Goal: Communication & Community: Answer question/provide support

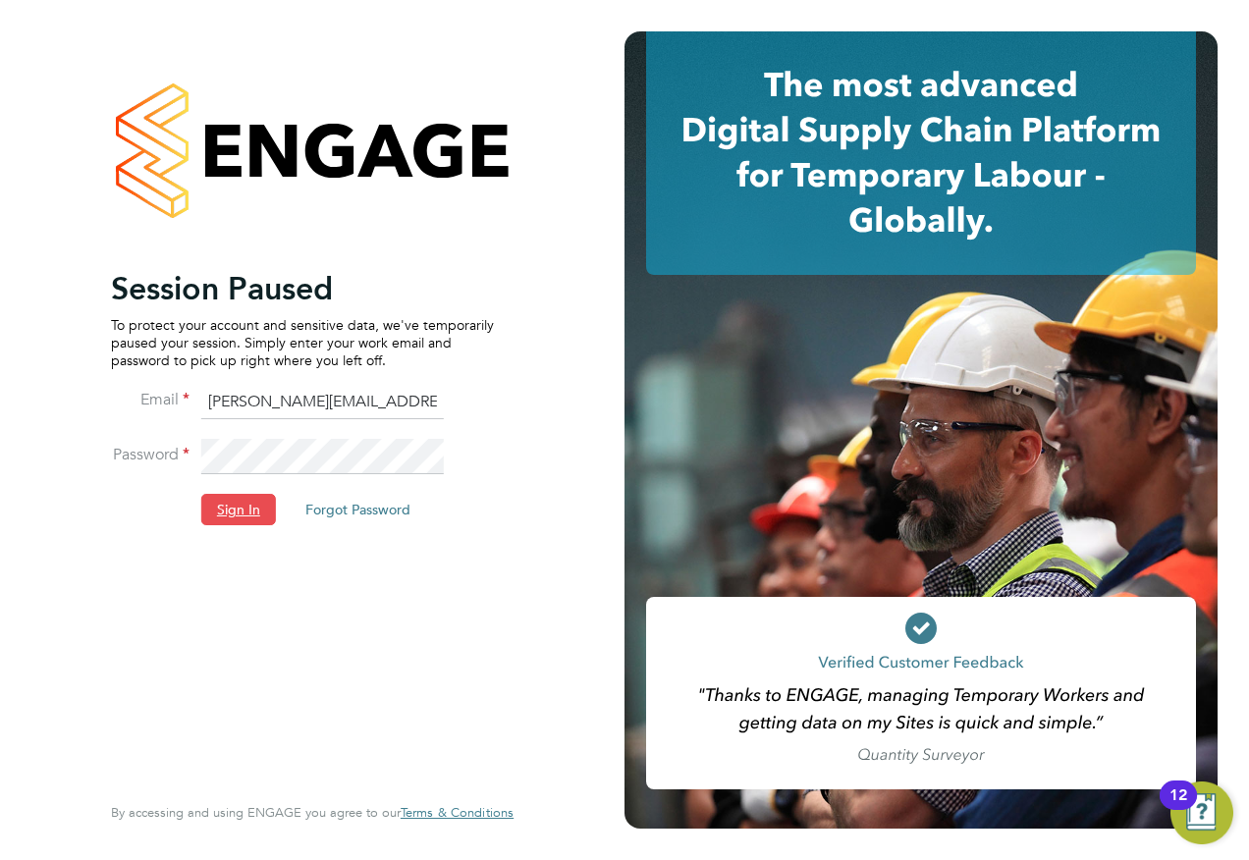
click at [227, 507] on button "Sign In" at bounding box center [238, 509] width 75 height 31
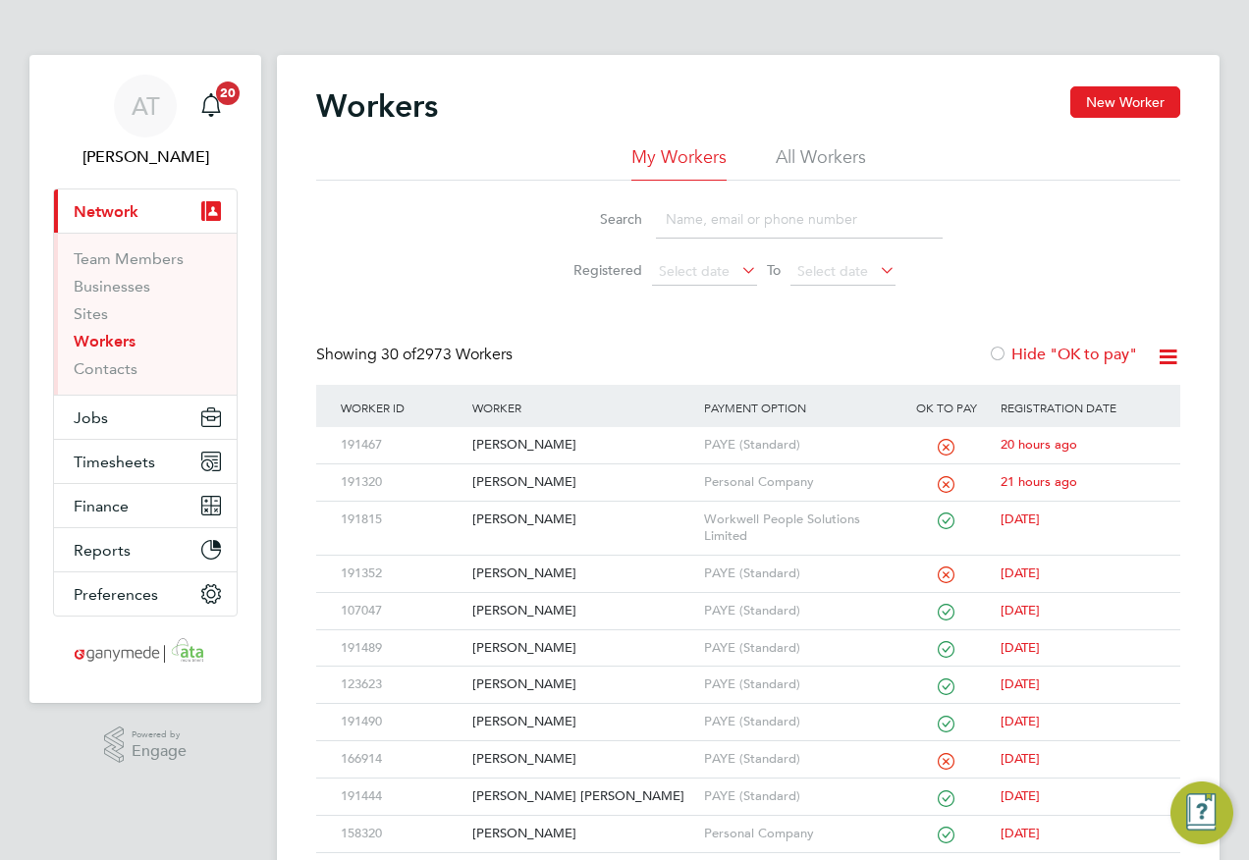
click at [674, 219] on input at bounding box center [799, 219] width 287 height 38
paste input "[EMAIL_ADDRESS][DOMAIN_NAME]"
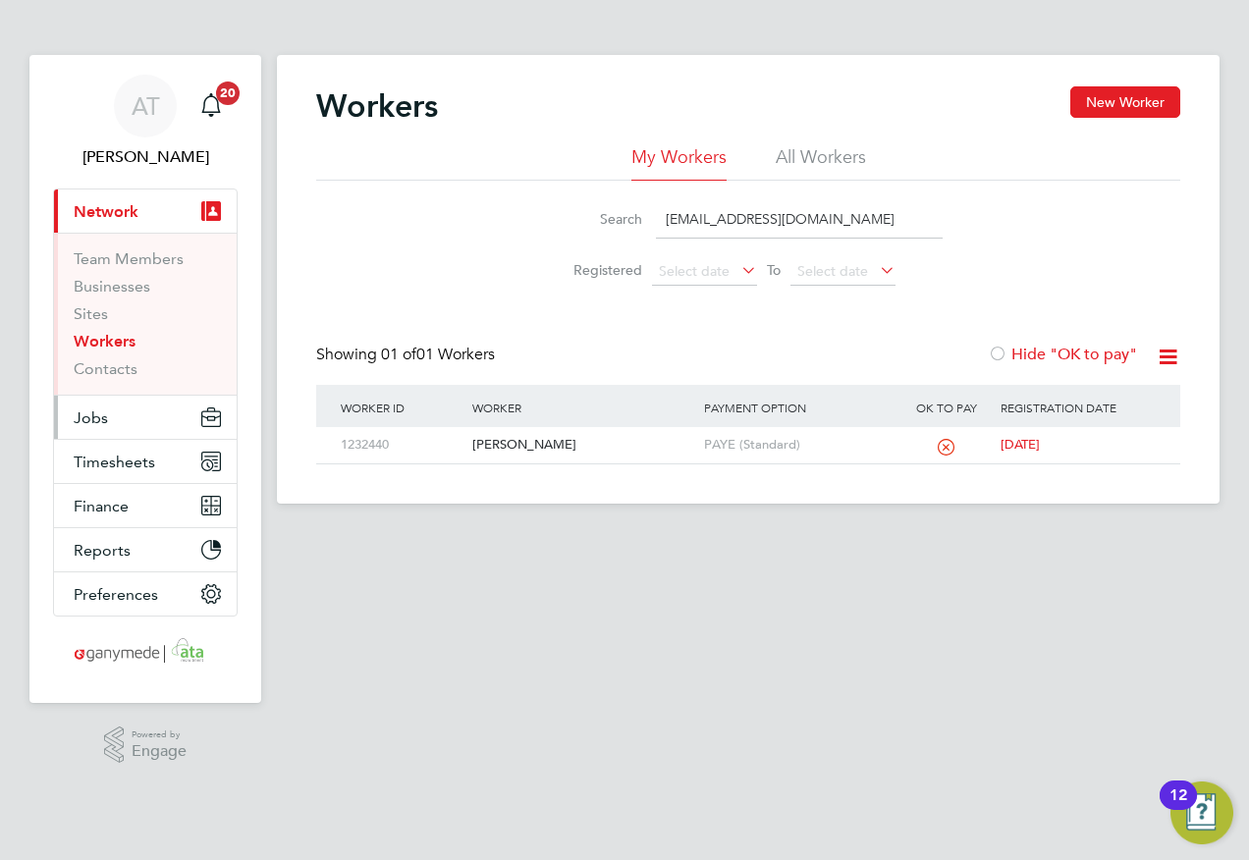
type input "[EMAIL_ADDRESS][DOMAIN_NAME]"
click at [89, 416] on span "Jobs" at bounding box center [91, 418] width 34 height 19
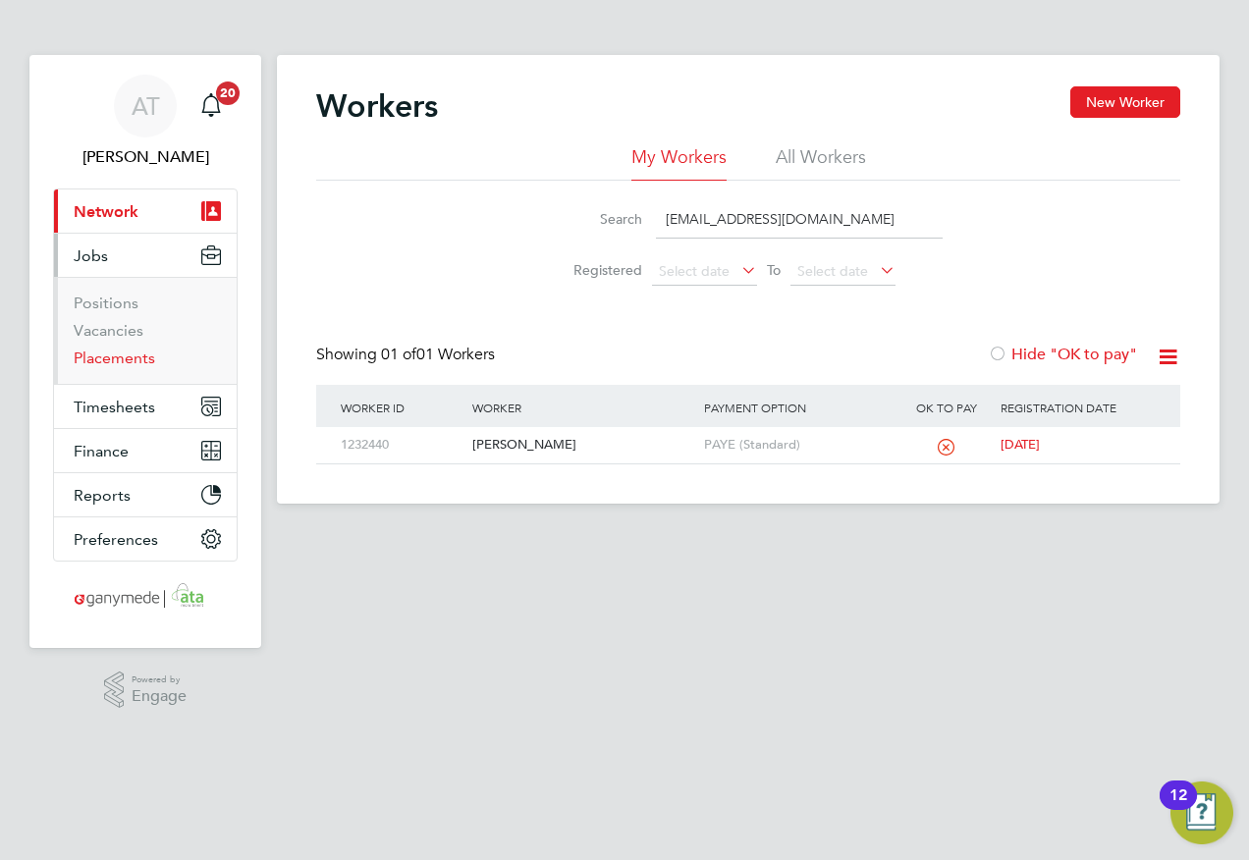
click at [86, 359] on link "Placements" at bounding box center [115, 358] width 82 height 19
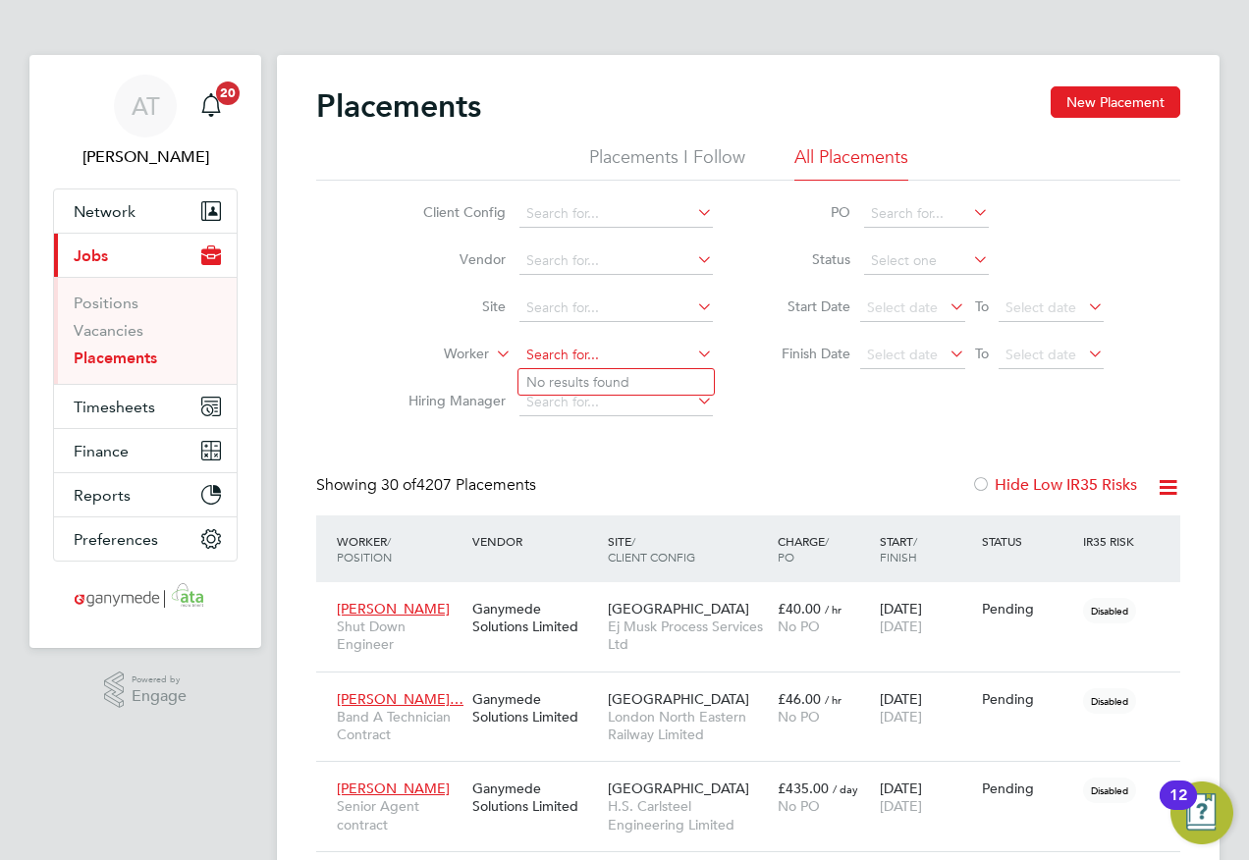
click at [522, 354] on input at bounding box center [616, 355] width 193 height 27
paste input "[EMAIL_ADDRESS][DOMAIN_NAME]"
click at [580, 380] on li "[PERSON_NAME]" at bounding box center [616, 382] width 195 height 26
type input "[PERSON_NAME]"
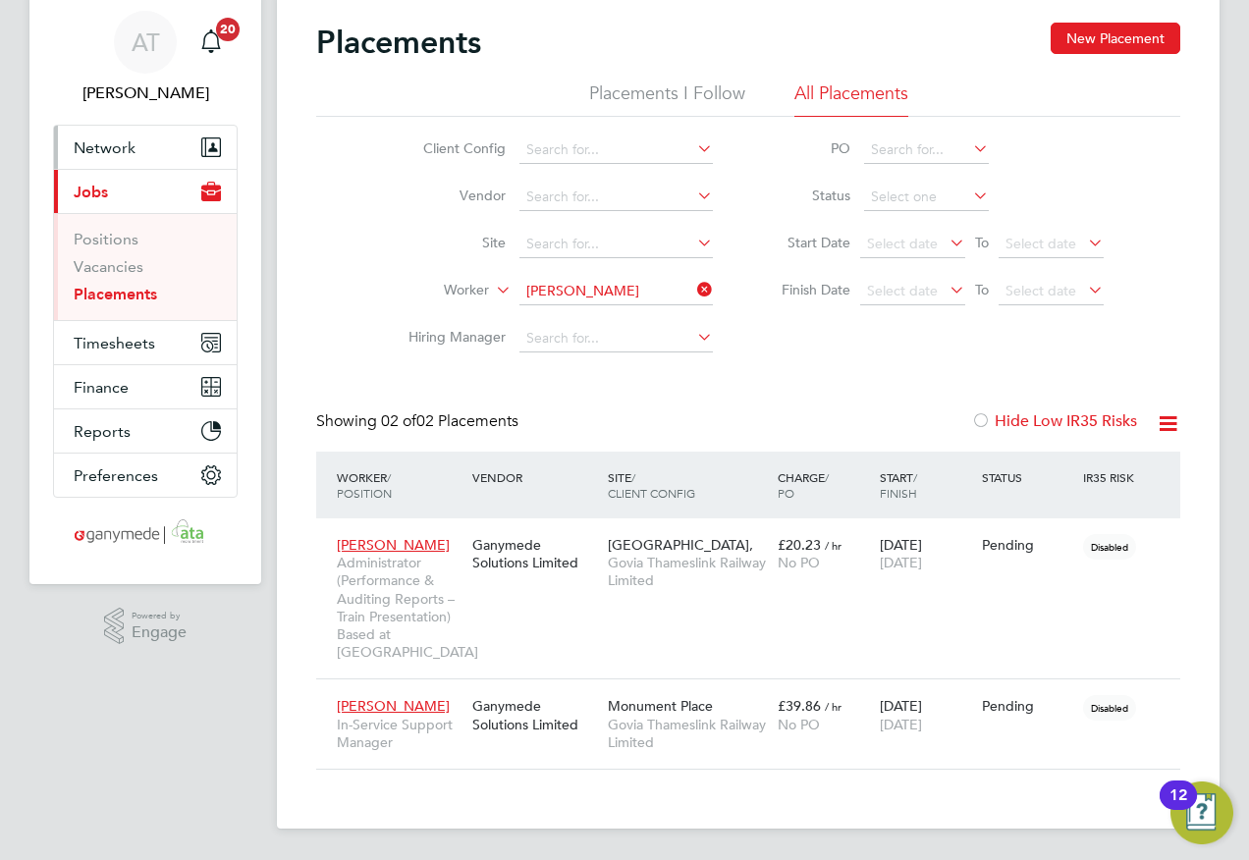
click at [124, 145] on span "Network" at bounding box center [105, 147] width 62 height 19
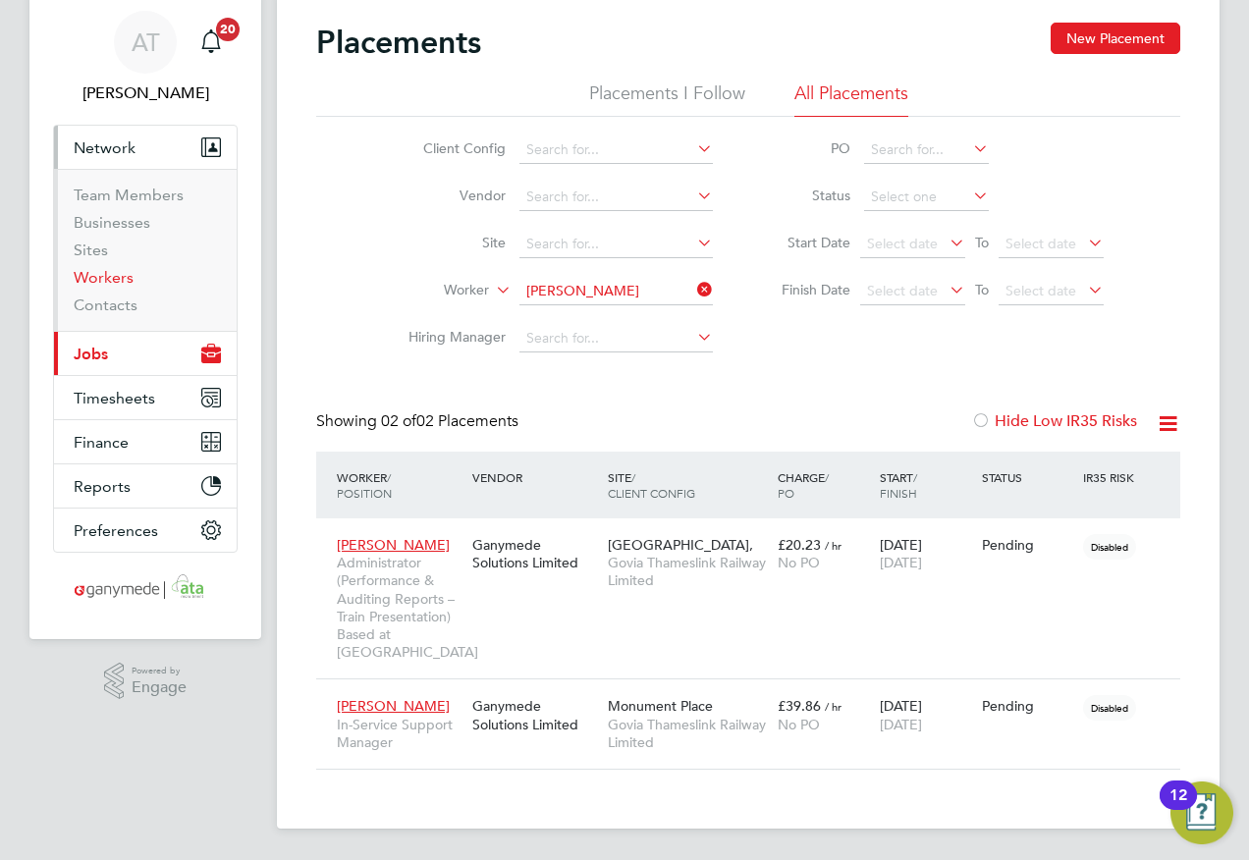
click at [89, 277] on link "Workers" at bounding box center [104, 277] width 60 height 19
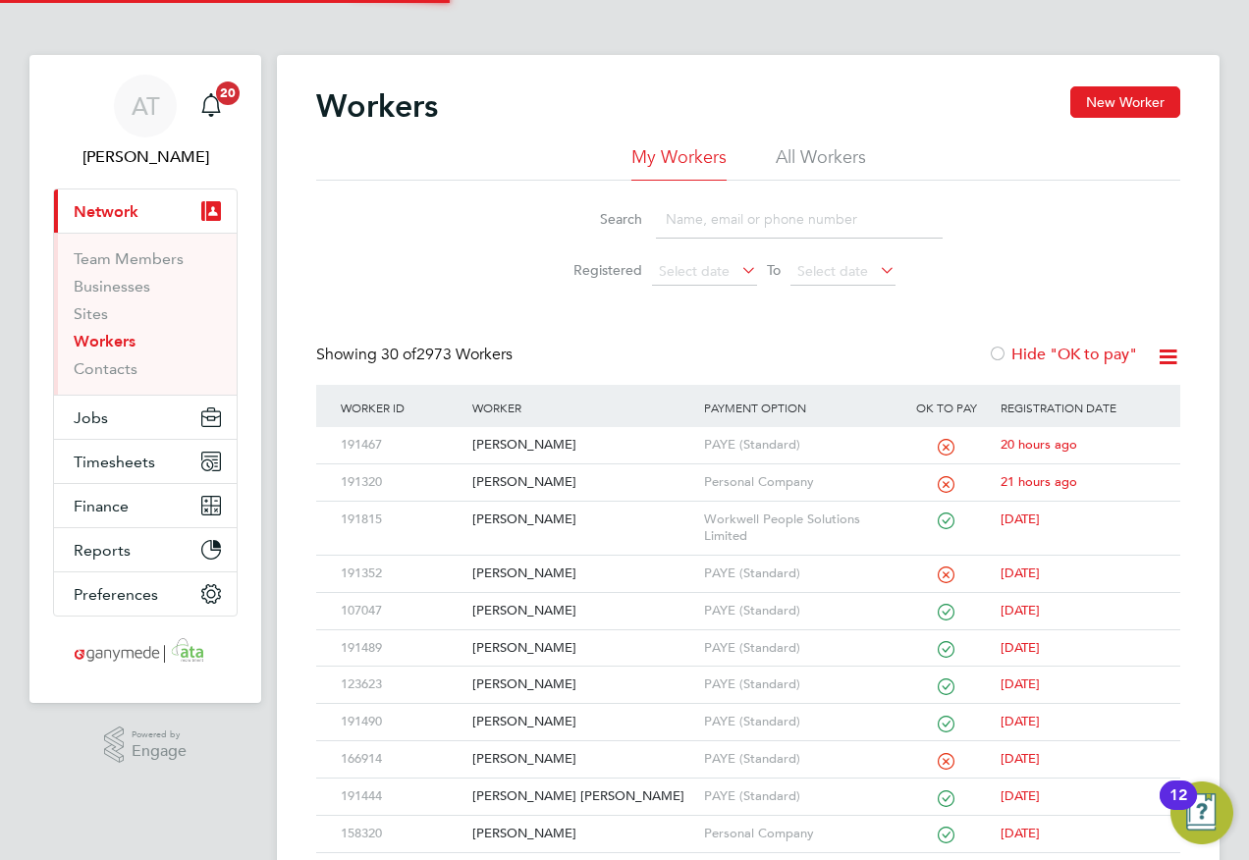
click at [680, 216] on input at bounding box center [799, 219] width 287 height 38
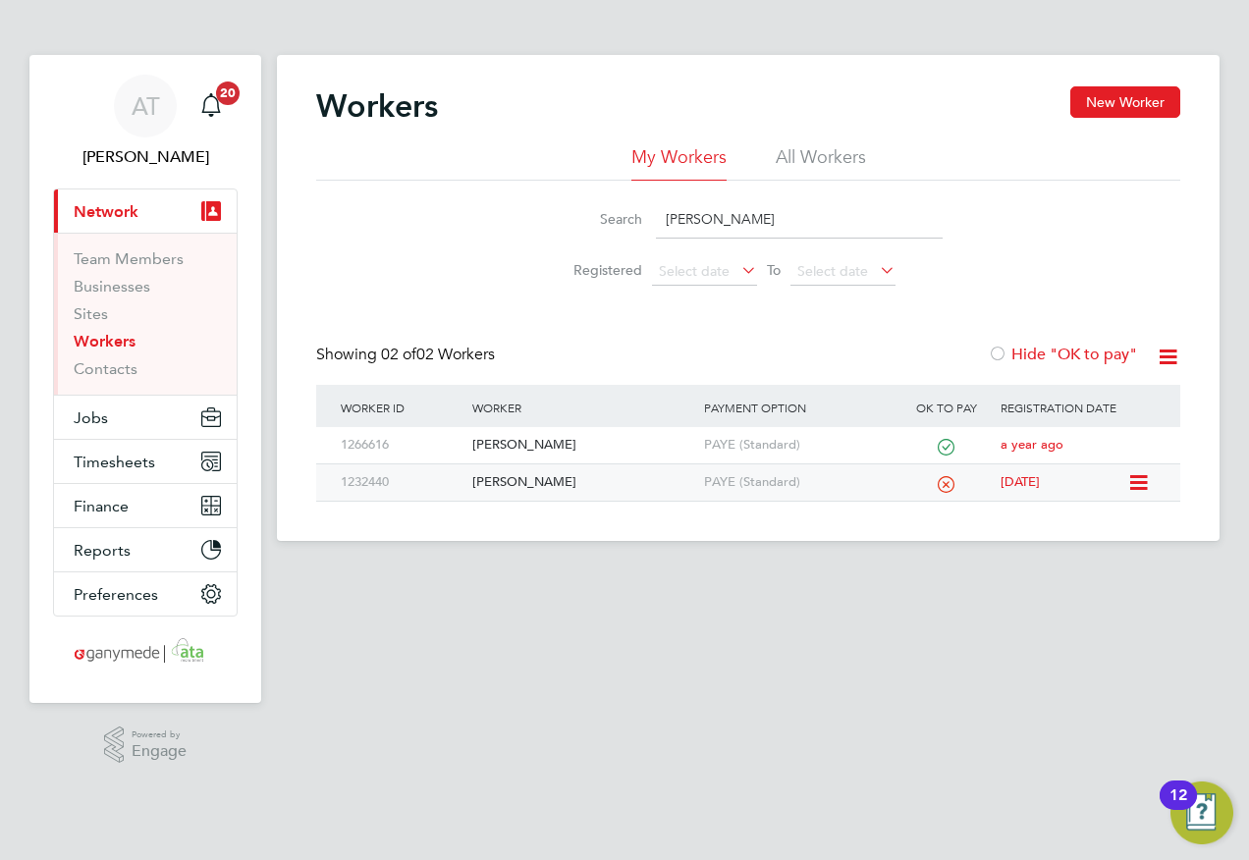
type input "CAROLE"
click at [497, 477] on div "[PERSON_NAME]" at bounding box center [582, 483] width 231 height 36
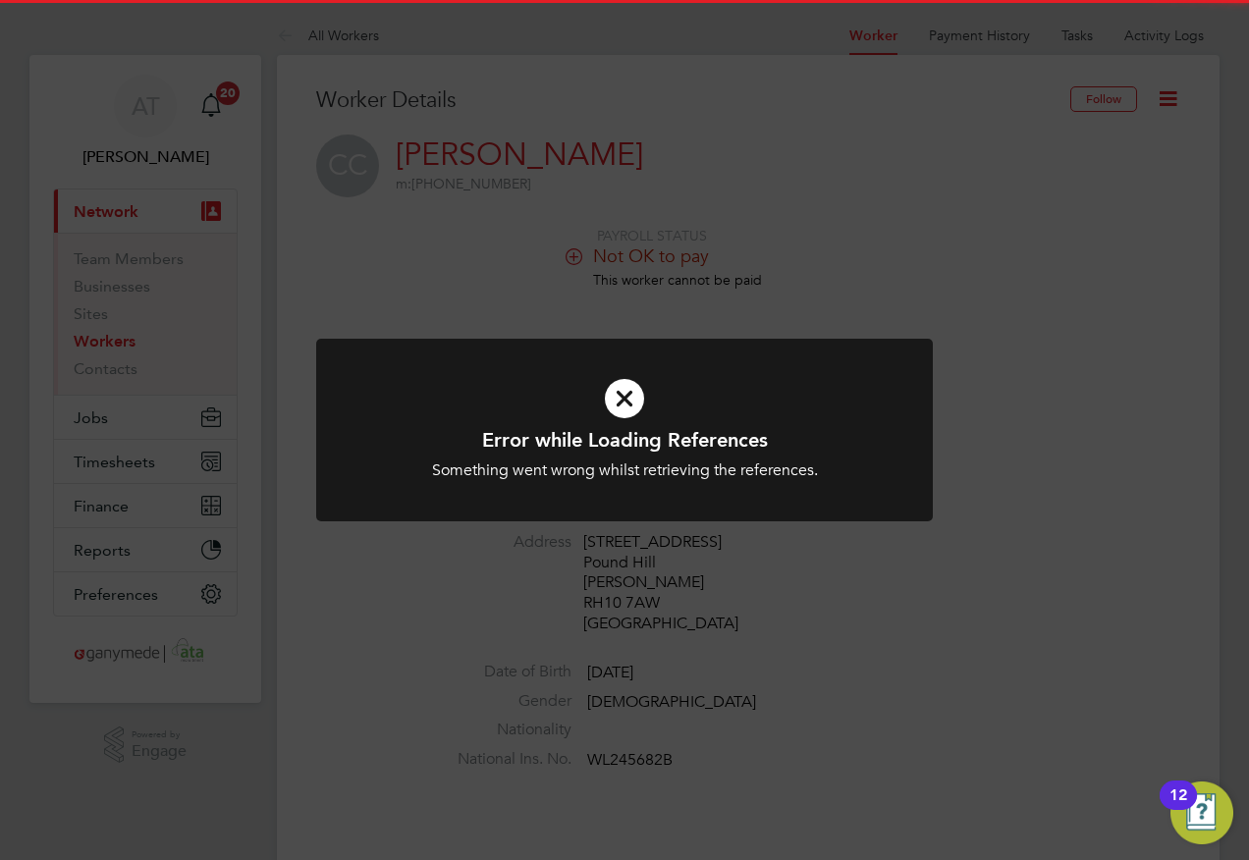
click at [624, 403] on icon at bounding box center [624, 398] width 511 height 77
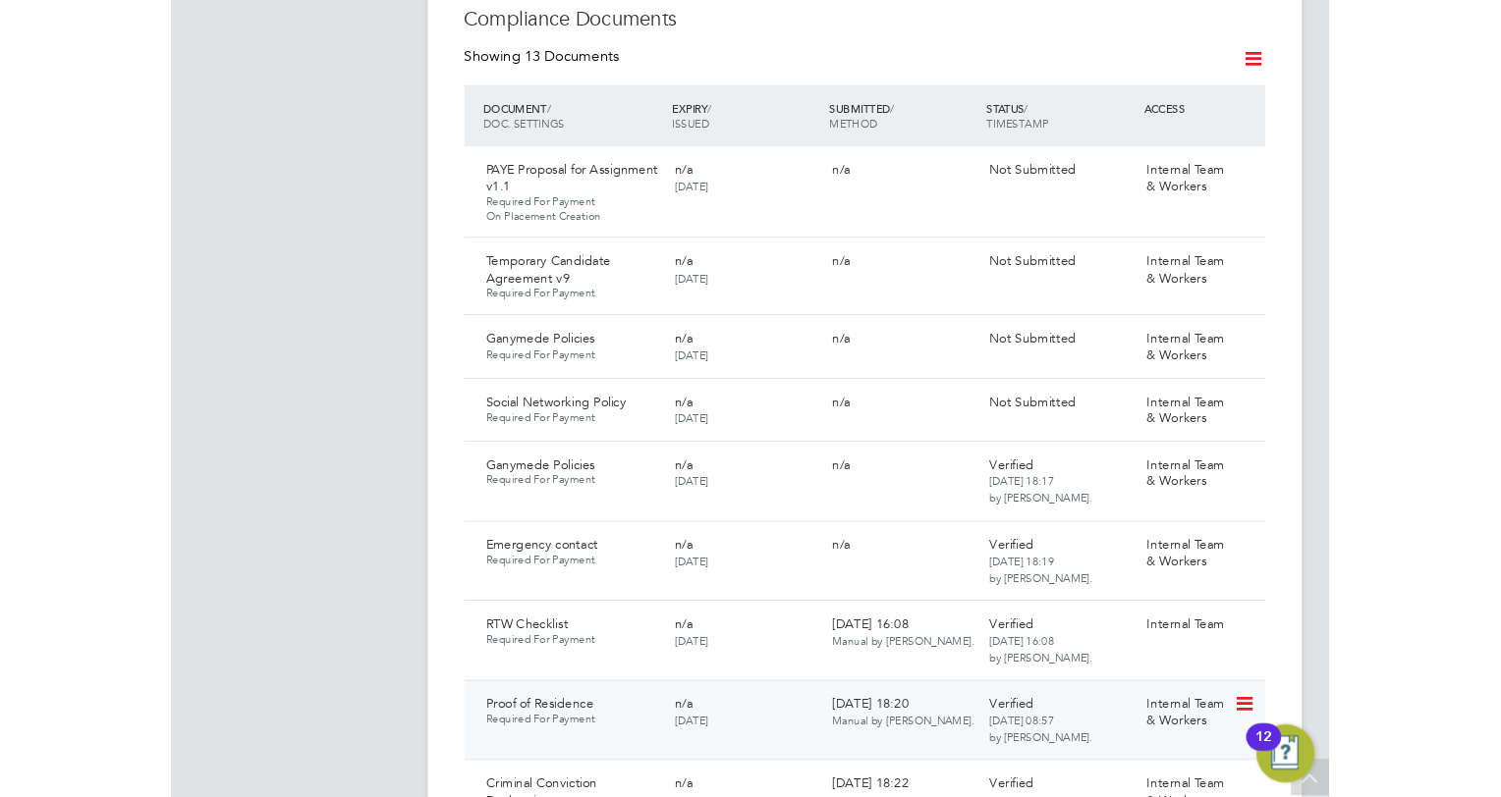
scroll to position [1080, 0]
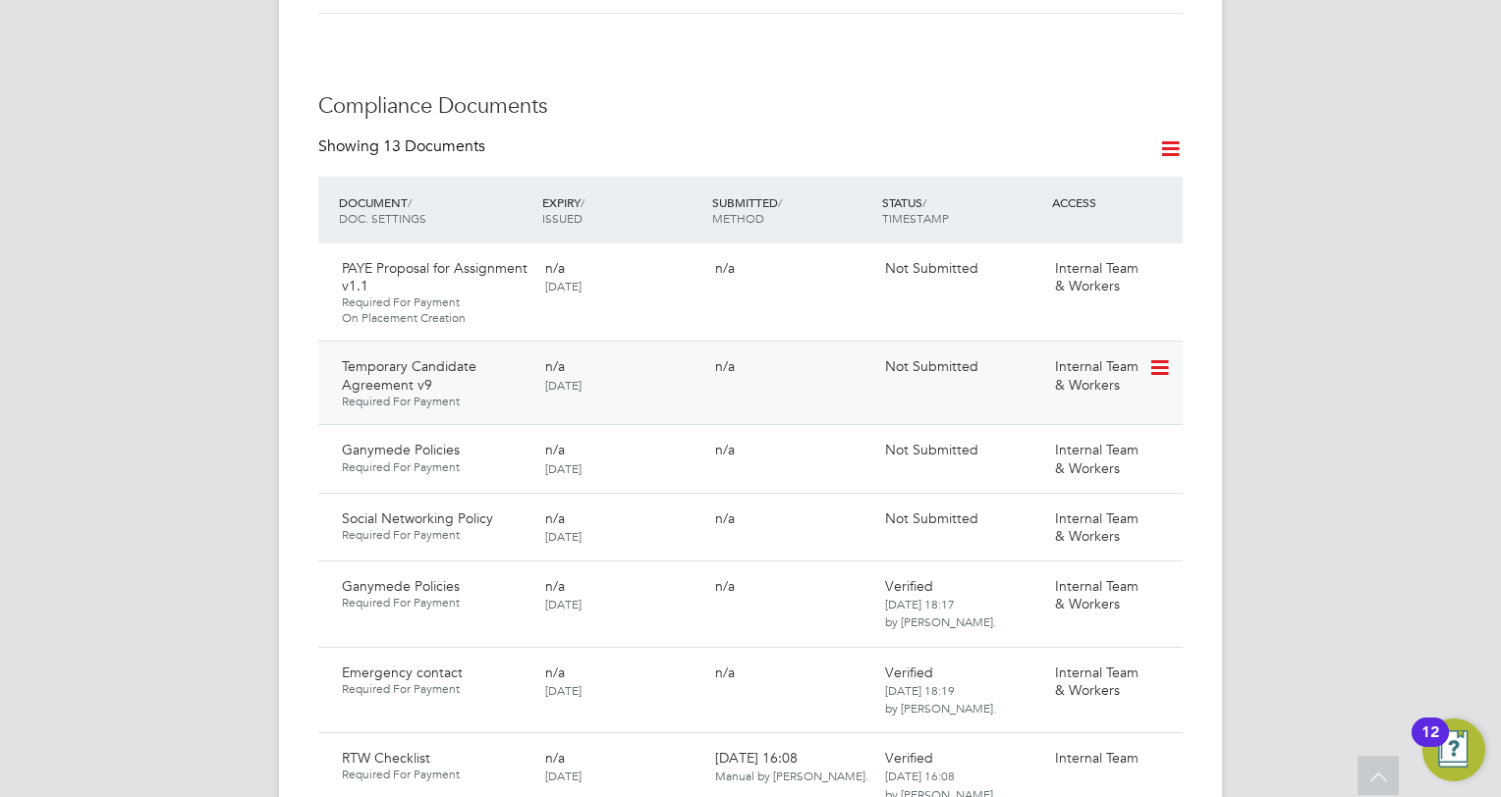
click at [475, 360] on div "Temporary Candidate Agreement v9 Required For Payment" at bounding box center [435, 383] width 203 height 67
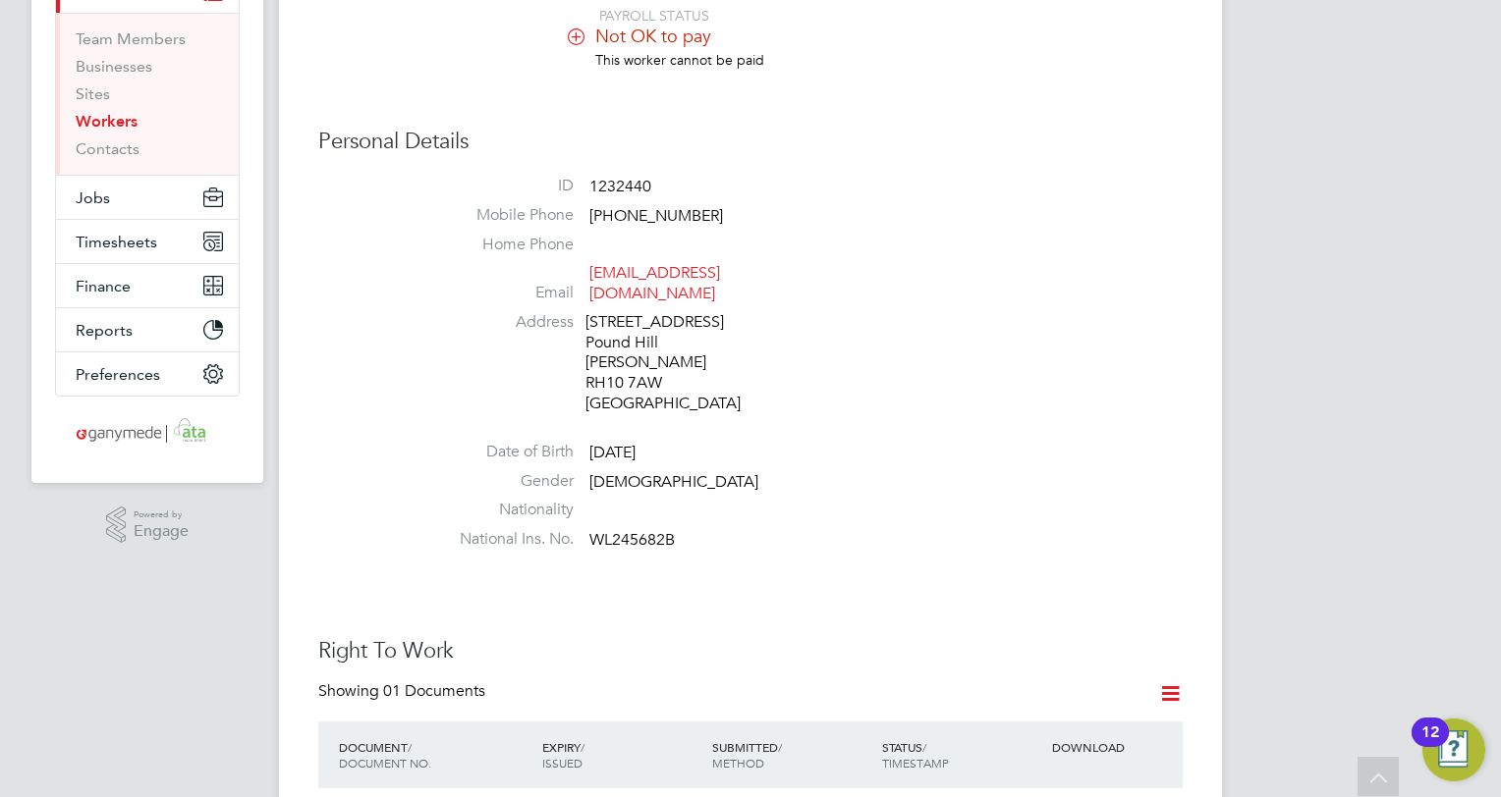
scroll to position [0, 0]
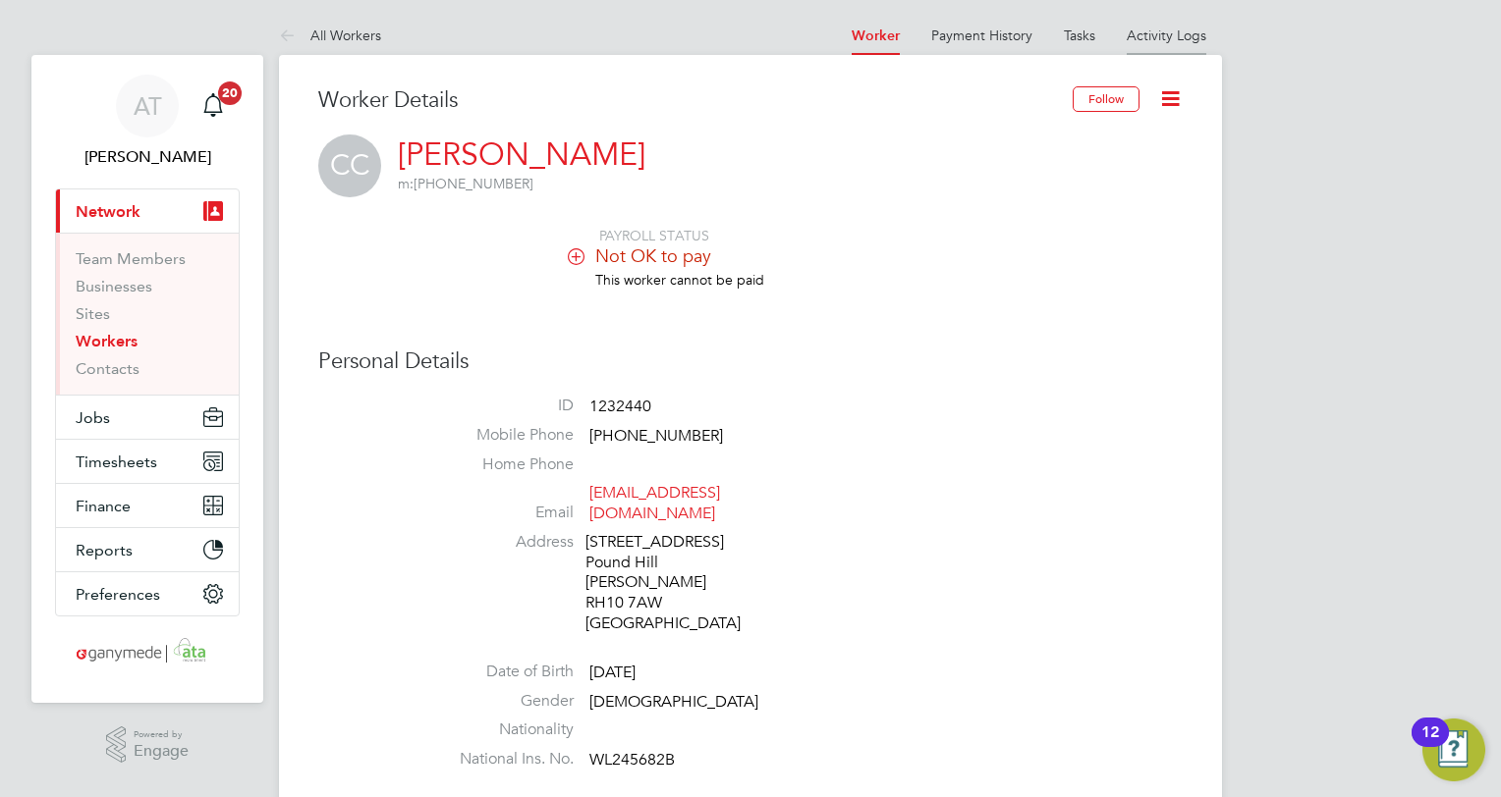
click at [1180, 29] on link "Activity Logs" at bounding box center [1166, 36] width 80 height 18
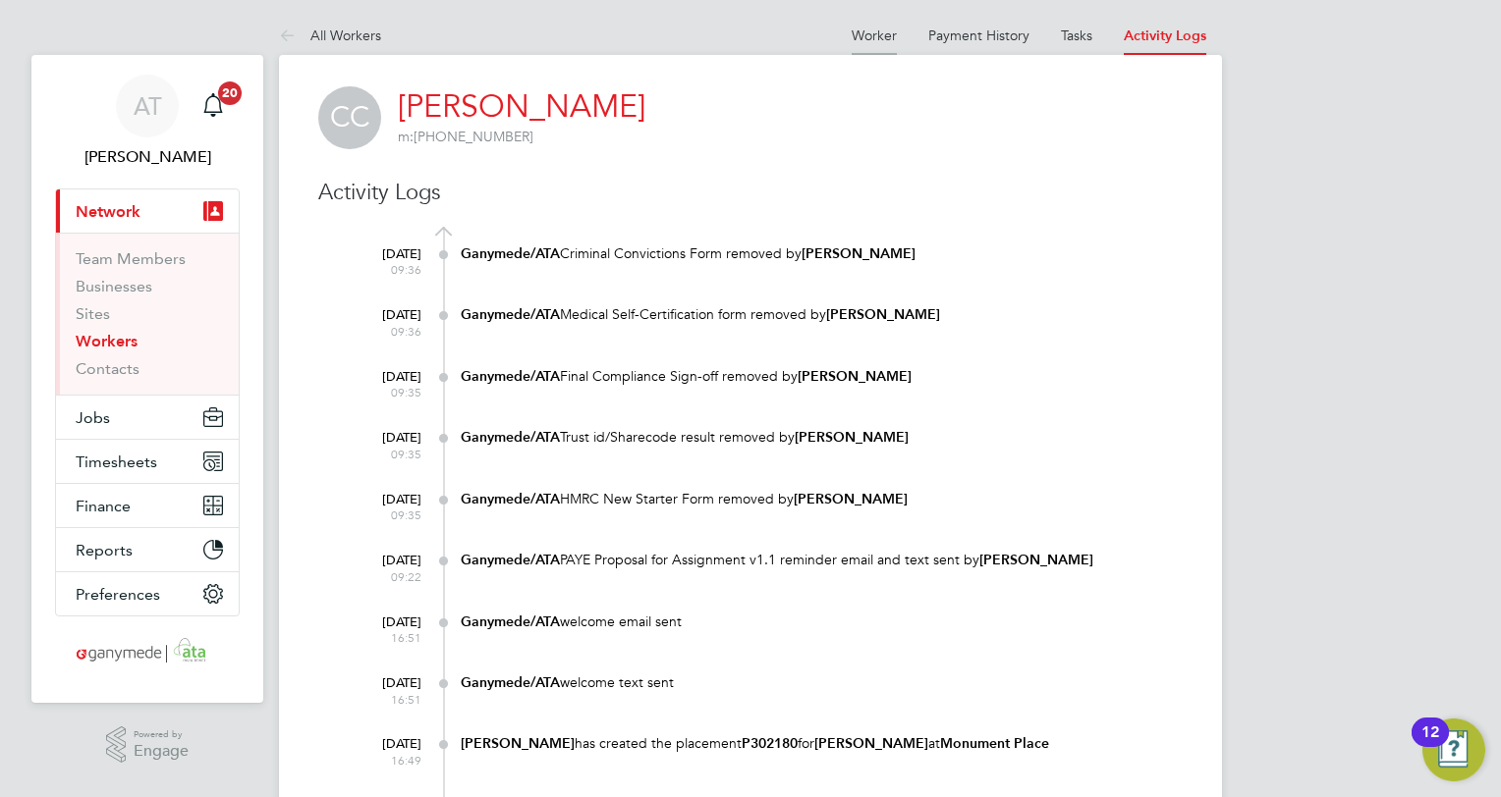
click at [875, 34] on link "Worker" at bounding box center [873, 36] width 45 height 18
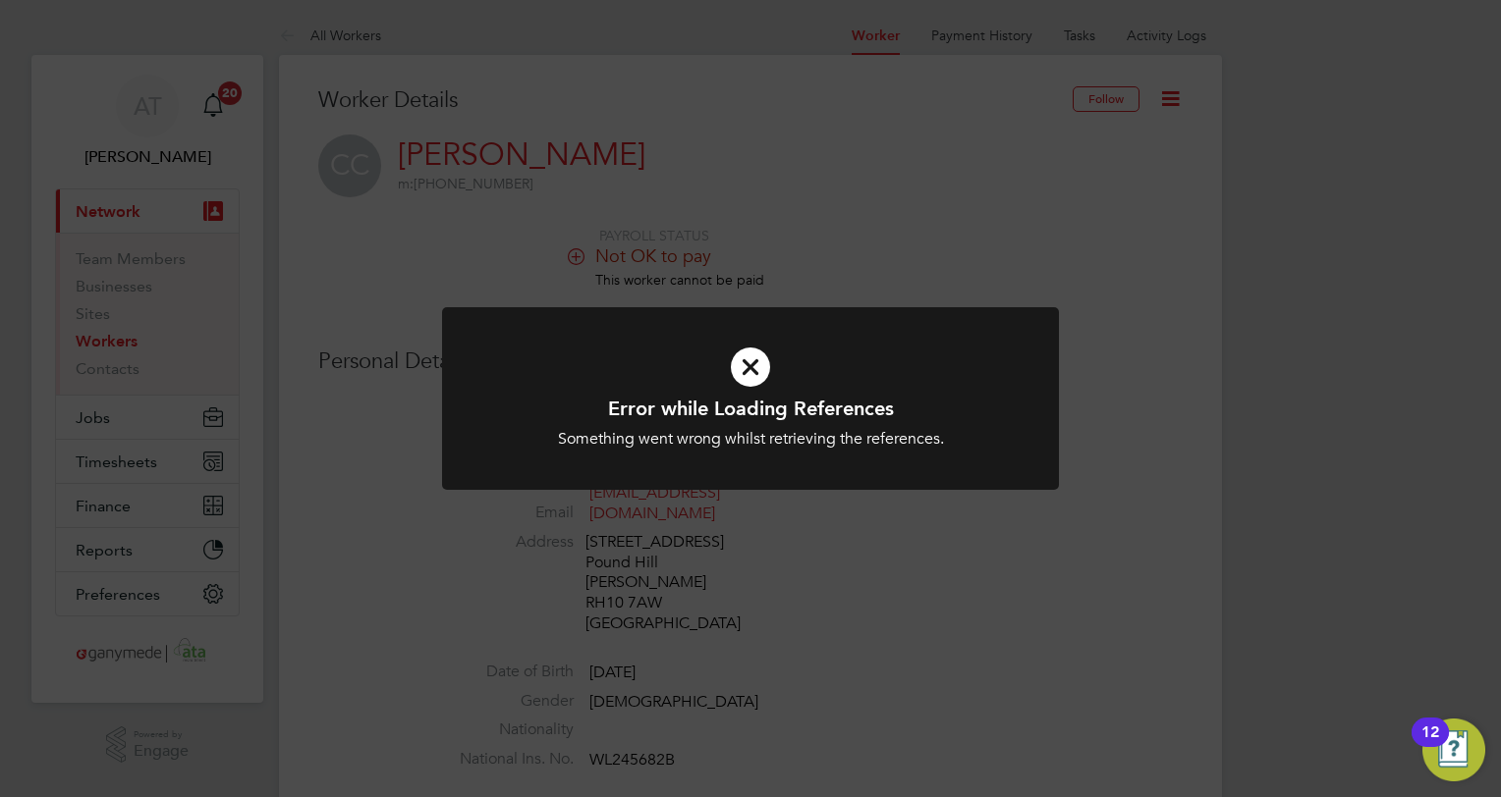
click at [1171, 94] on div "Error while Loading References Something went wrong whilst retrieving the refer…" at bounding box center [750, 398] width 1501 height 797
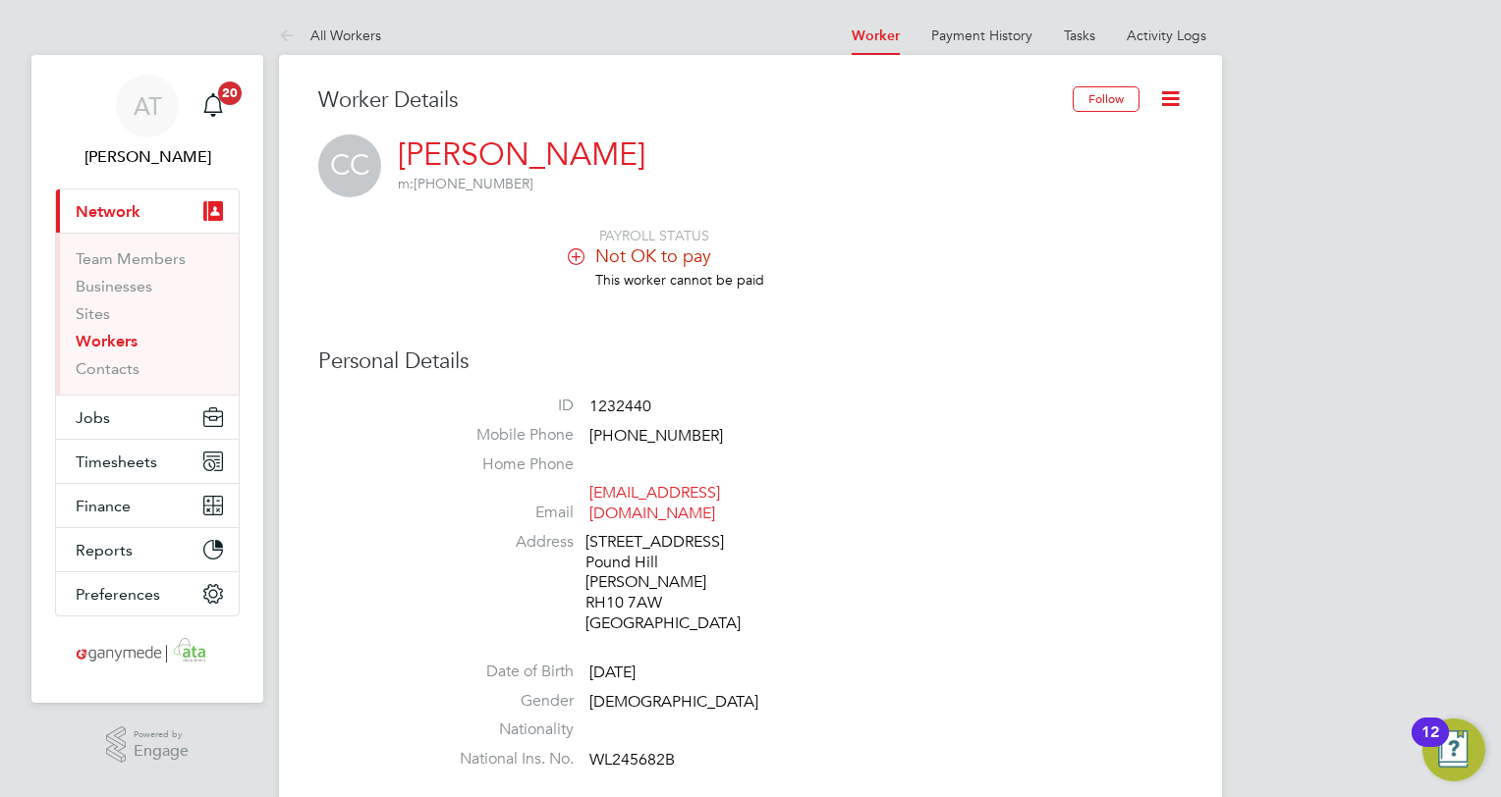
click at [1171, 94] on icon at bounding box center [1170, 98] width 25 height 25
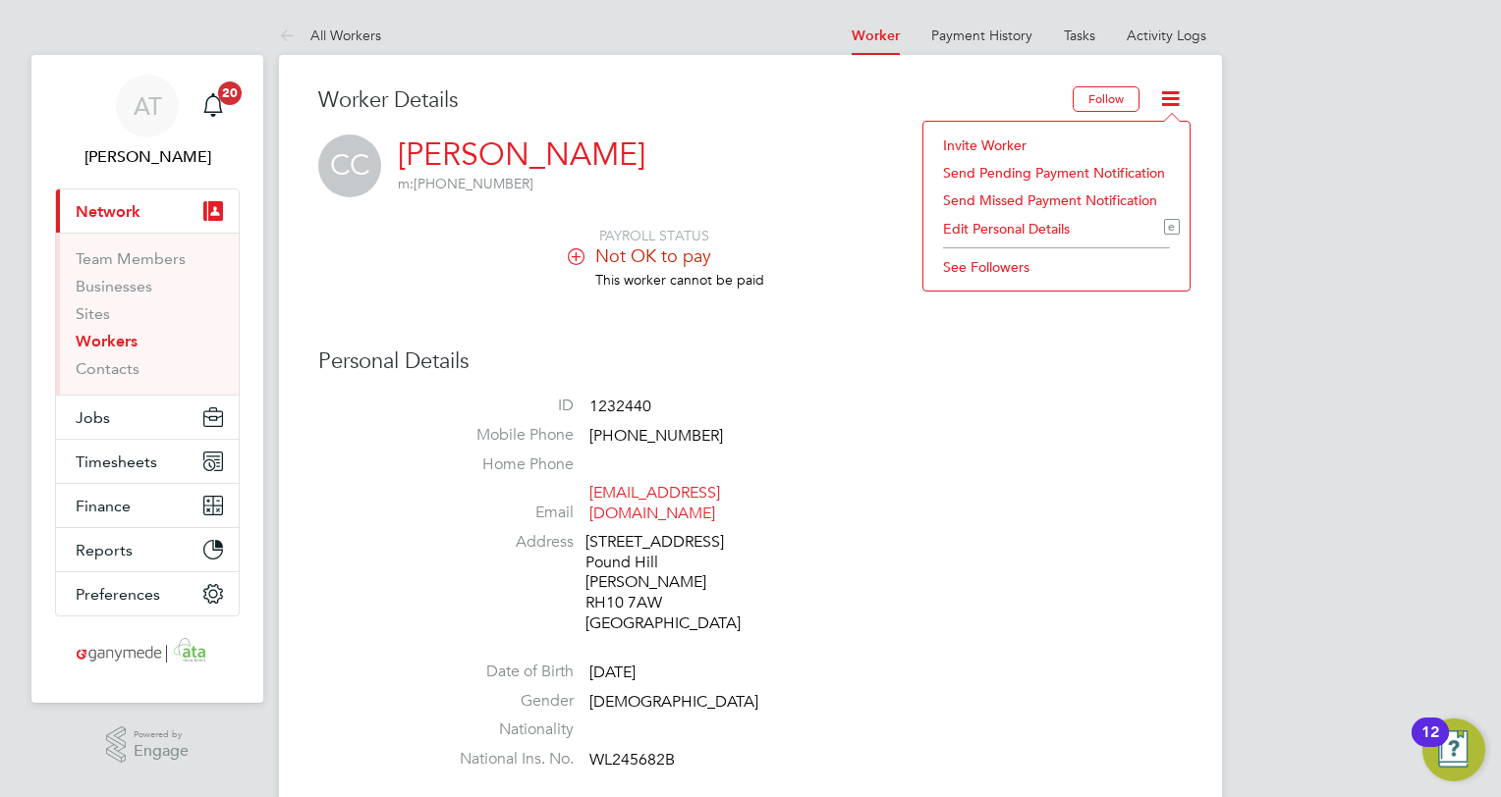
drag, startPoint x: 950, startPoint y: 148, endPoint x: 846, endPoint y: 130, distance: 105.8
click at [949, 147] on li "Invite Worker" at bounding box center [1056, 145] width 247 height 27
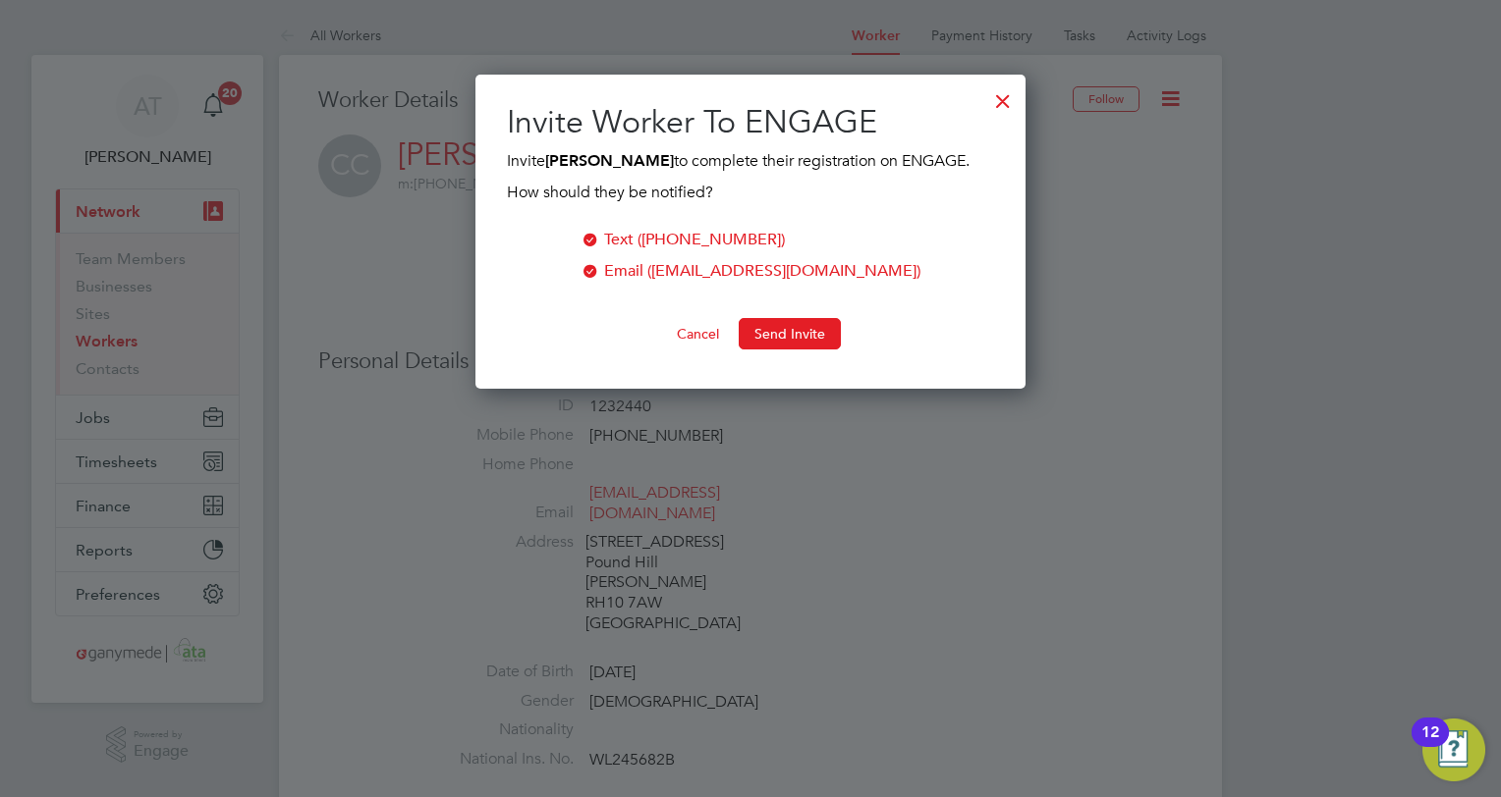
scroll to position [314, 551]
drag, startPoint x: 790, startPoint y: 338, endPoint x: 1053, endPoint y: 299, distance: 266.1
click at [793, 338] on button "Send Invite" at bounding box center [790, 333] width 102 height 31
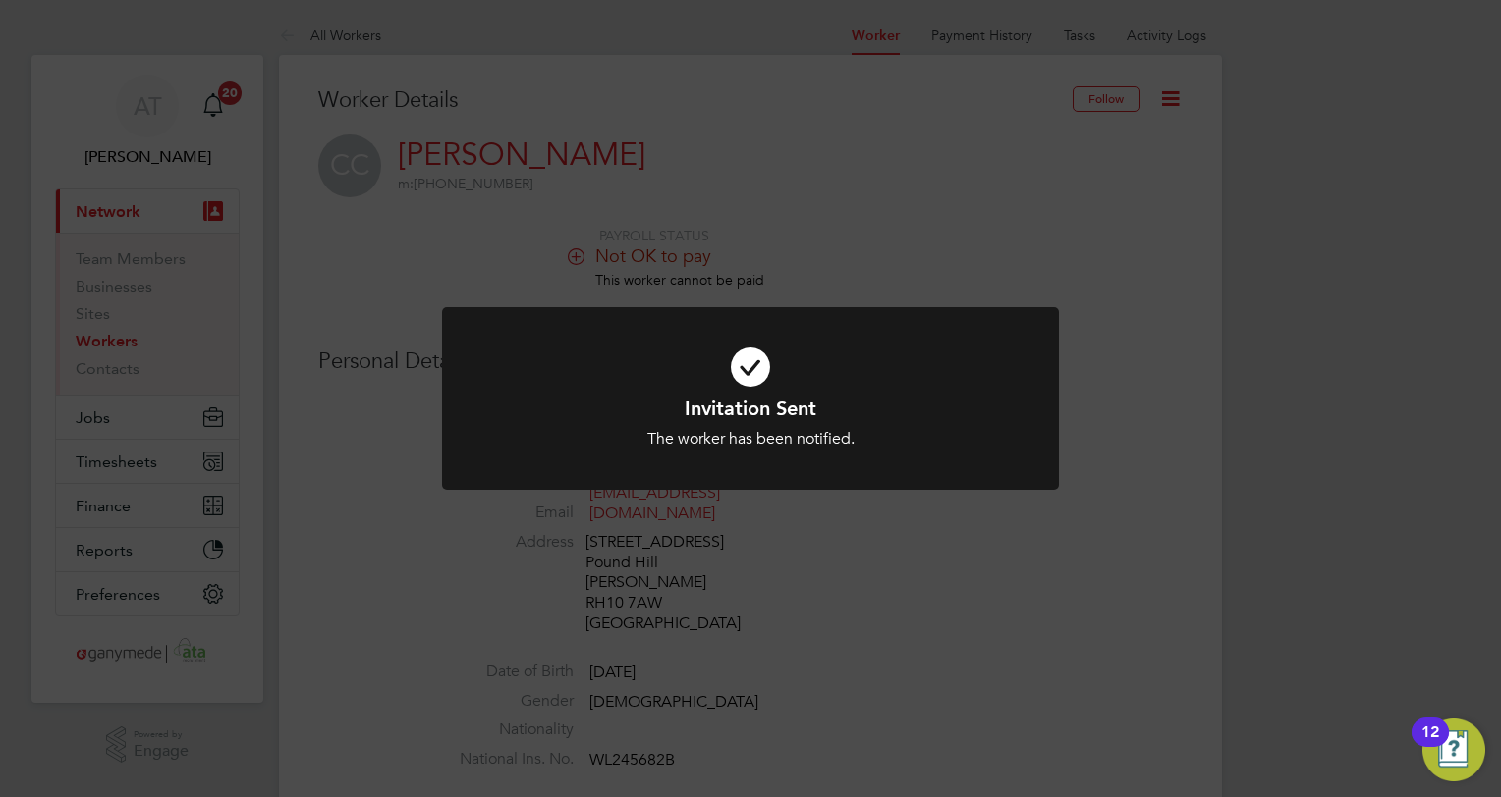
click at [826, 218] on div "Invitation Sent The worker has been notified. Cancel Okay" at bounding box center [750, 398] width 1501 height 797
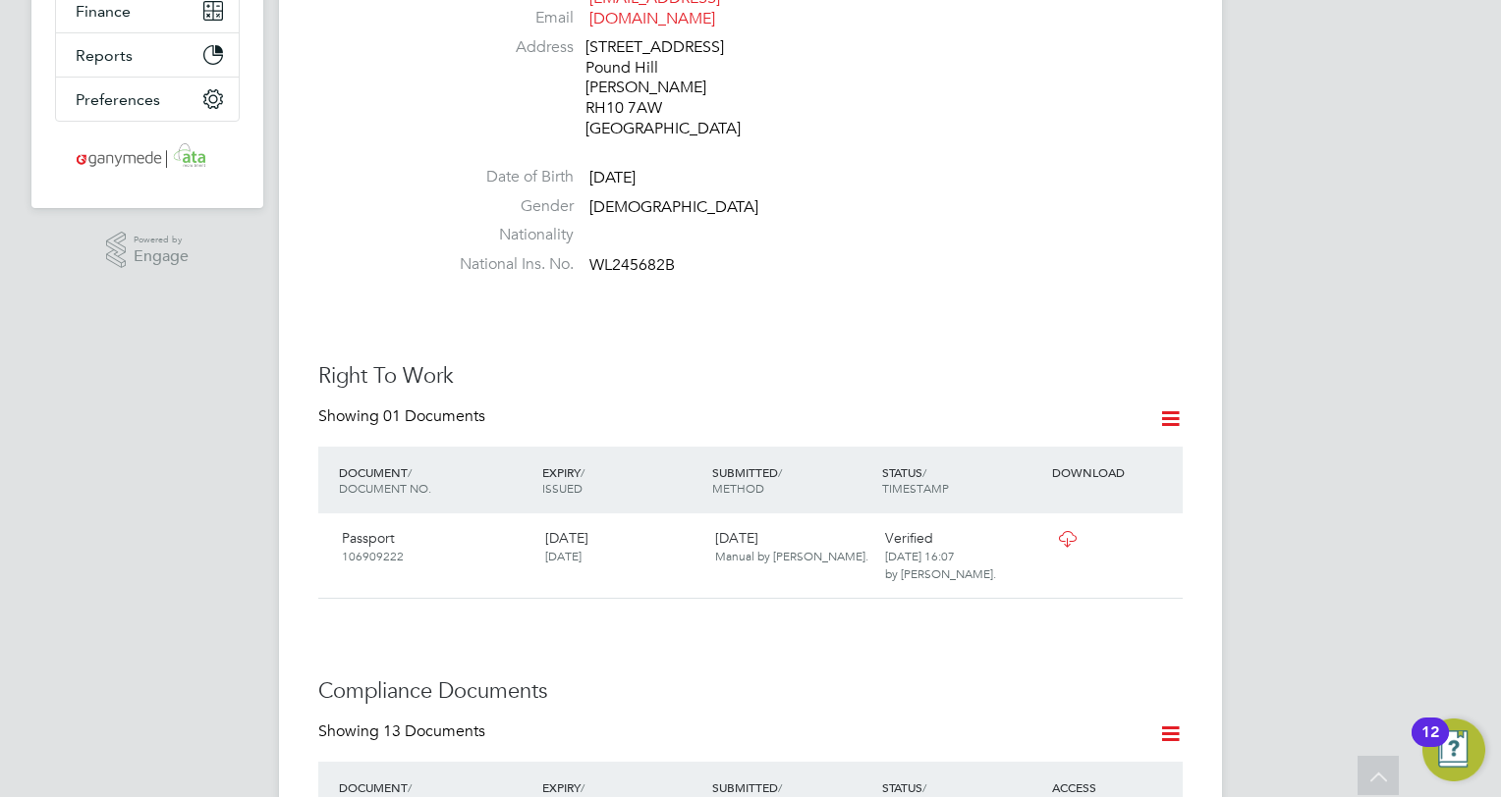
scroll to position [0, 0]
